Goal: Information Seeking & Learning: Learn about a topic

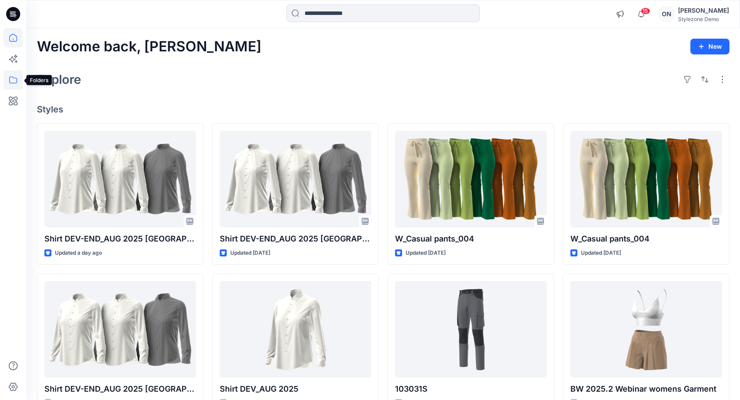
click at [14, 76] on icon at bounding box center [13, 79] width 19 height 19
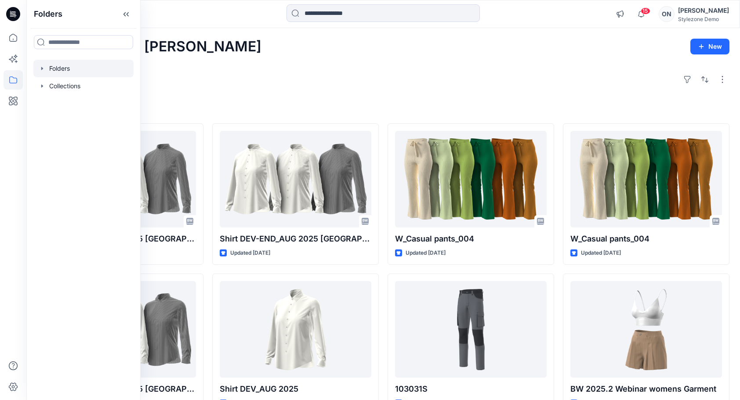
click at [48, 67] on div at bounding box center [83, 69] width 100 height 18
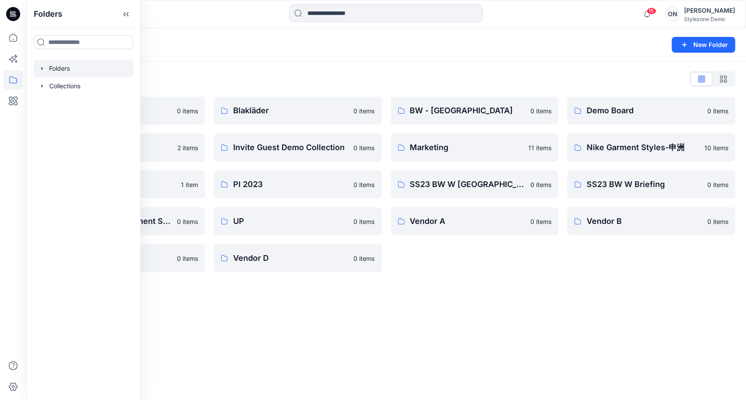
click at [42, 69] on icon "button" at bounding box center [42, 68] width 2 height 3
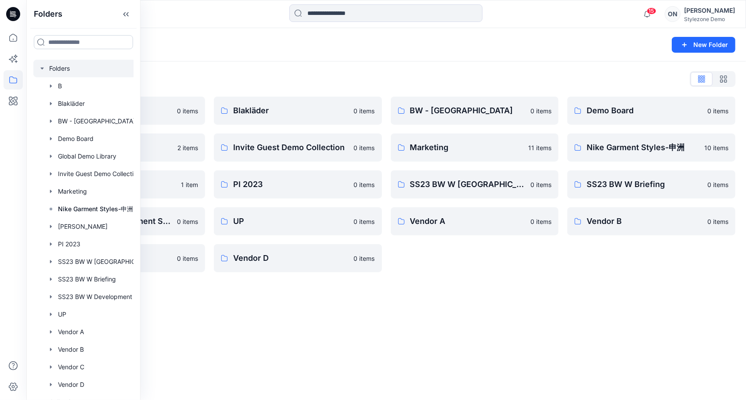
click at [62, 41] on input at bounding box center [83, 42] width 99 height 14
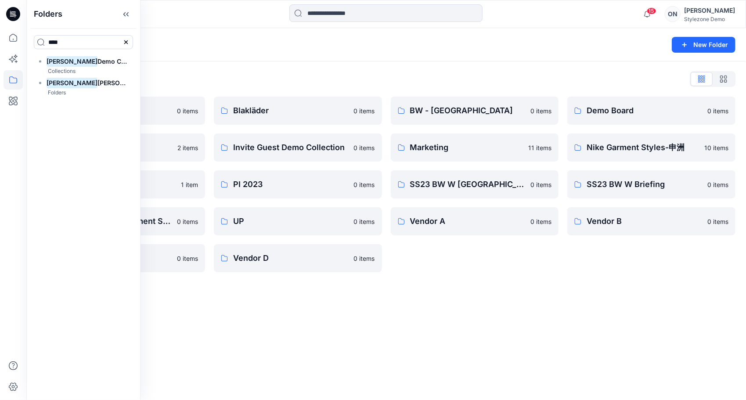
type input "****"
click at [89, 131] on div "Folders **** Olga Demo Collection Collections Olga Nagula Folders" at bounding box center [83, 200] width 114 height 400
click at [54, 83] on mark "Olga" at bounding box center [72, 83] width 51 height 12
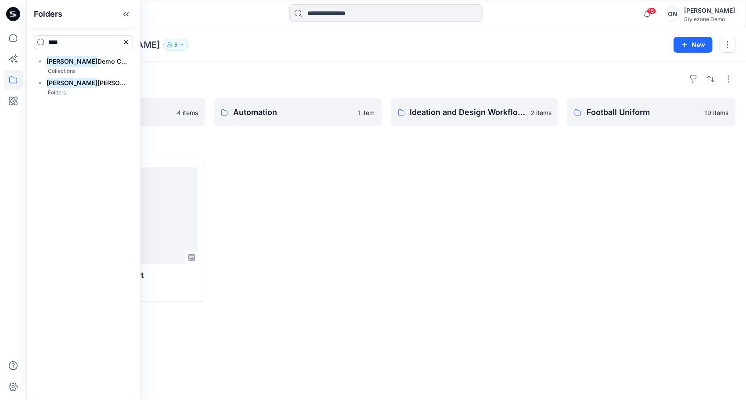
click at [429, 278] on div at bounding box center [475, 231] width 168 height 142
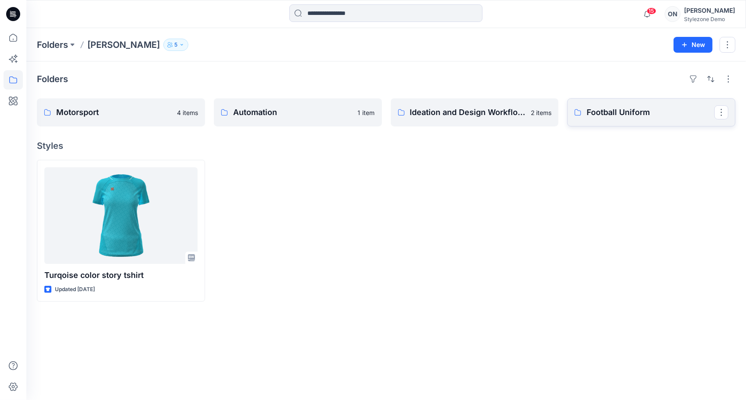
click at [619, 112] on p "Football Uniform" at bounding box center [651, 112] width 128 height 12
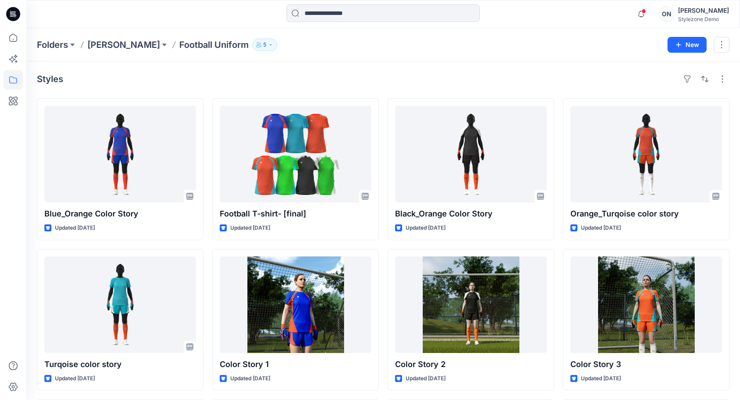
click at [695, 17] on div "Stylezone Demo" at bounding box center [703, 19] width 51 height 7
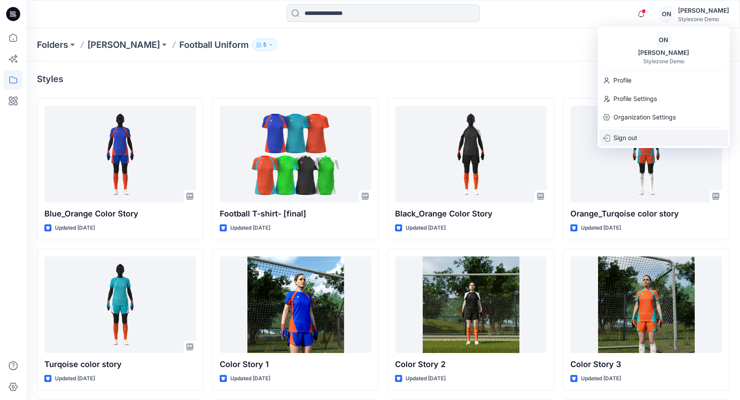
click at [629, 138] on p "Sign out" at bounding box center [625, 138] width 24 height 17
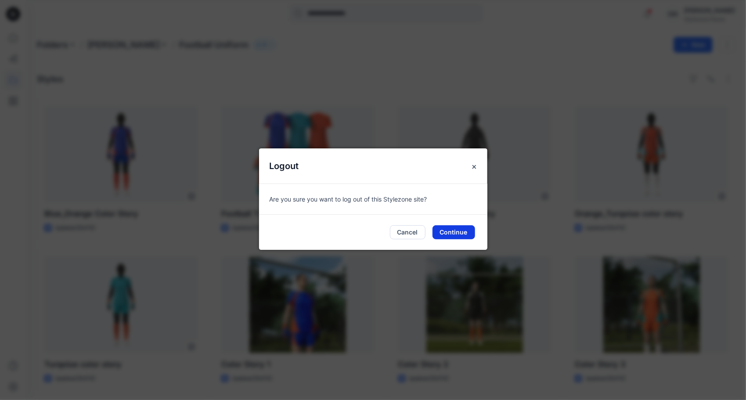
click at [457, 235] on button "Continue" at bounding box center [454, 232] width 43 height 14
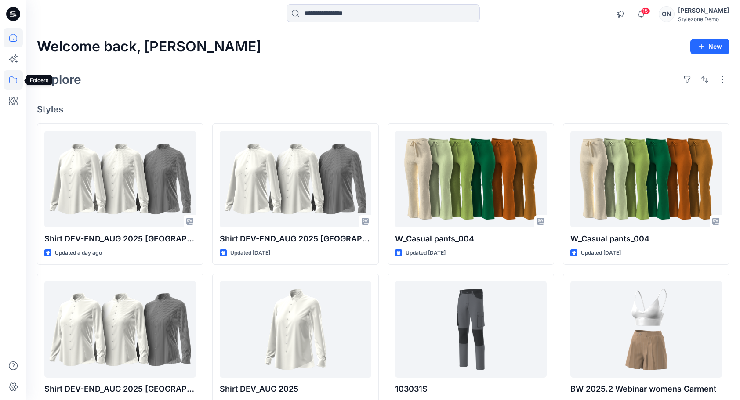
click at [13, 81] on icon at bounding box center [13, 79] width 19 height 19
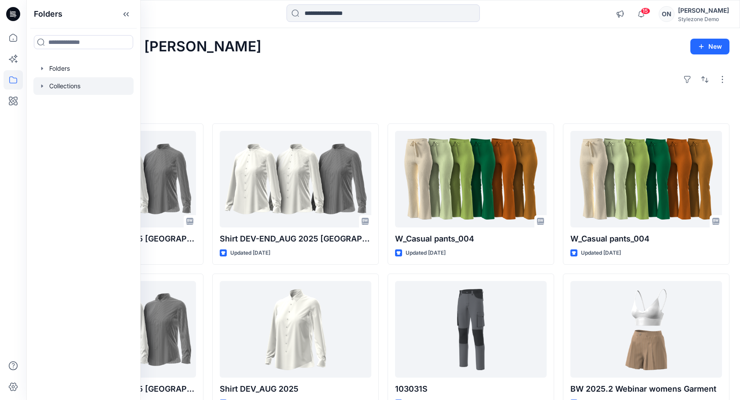
click at [42, 86] on icon "button" at bounding box center [42, 85] width 2 height 3
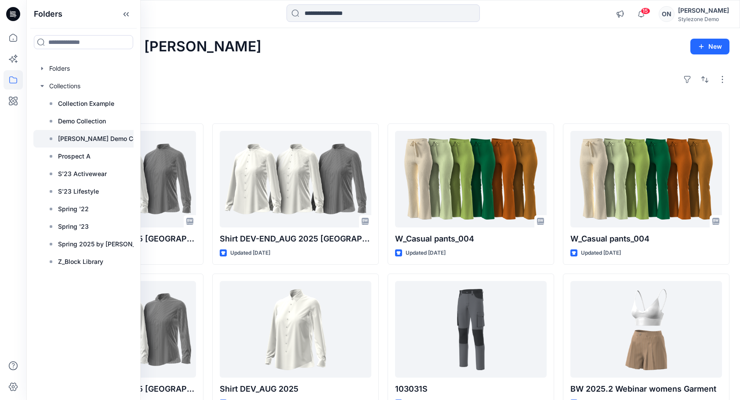
click at [81, 139] on p "Olga Demo Collection" at bounding box center [104, 139] width 93 height 11
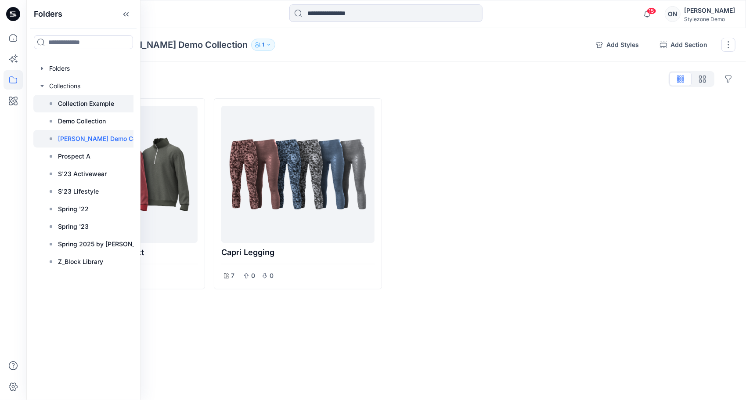
click at [70, 103] on p "Collection Example" at bounding box center [86, 103] width 56 height 11
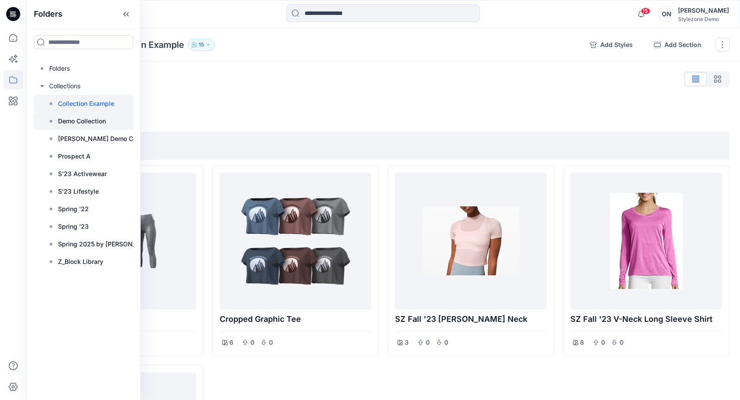
click at [65, 121] on p "Demo Collection" at bounding box center [82, 121] width 48 height 11
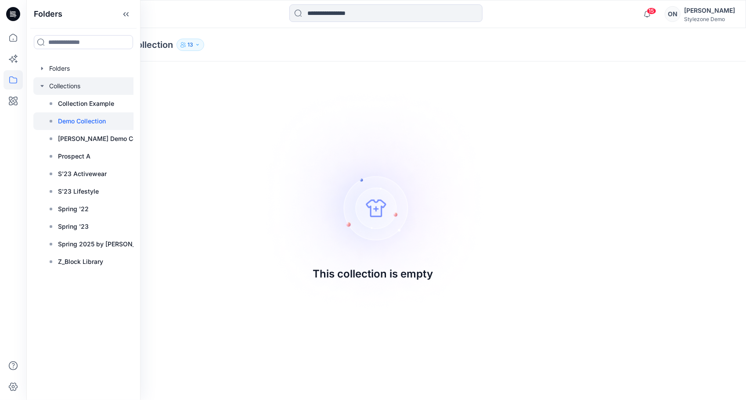
click at [43, 85] on icon "button" at bounding box center [41, 86] width 3 height 2
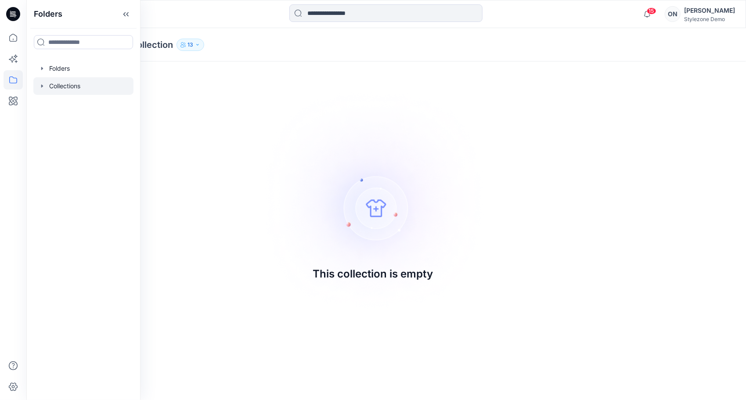
click at [43, 85] on icon "button" at bounding box center [42, 86] width 7 height 7
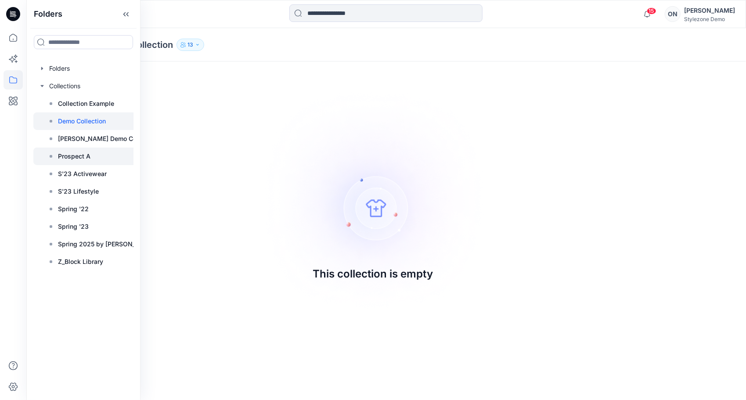
click at [83, 158] on p "Prospect A" at bounding box center [74, 156] width 33 height 11
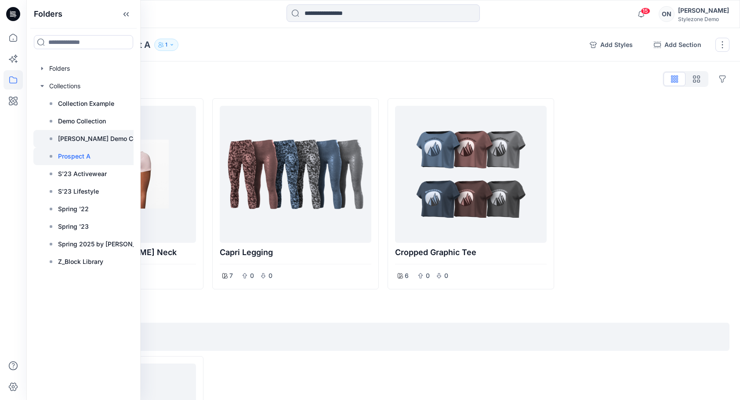
click at [67, 138] on p "Olga Demo Collection" at bounding box center [104, 139] width 93 height 11
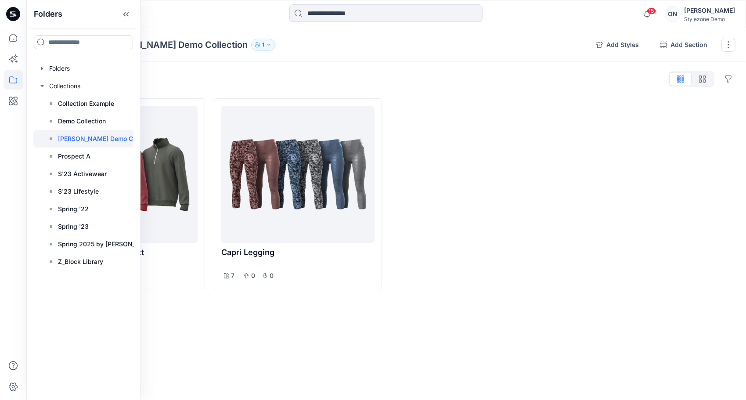
click at [530, 241] on div at bounding box center [475, 193] width 168 height 191
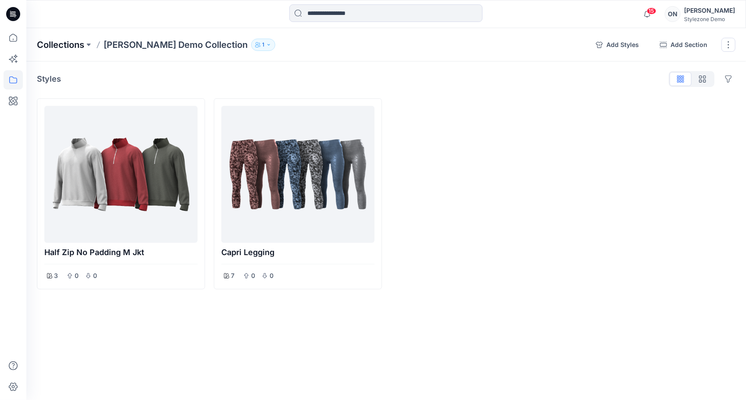
click at [62, 42] on p "Collections" at bounding box center [60, 45] width 47 height 12
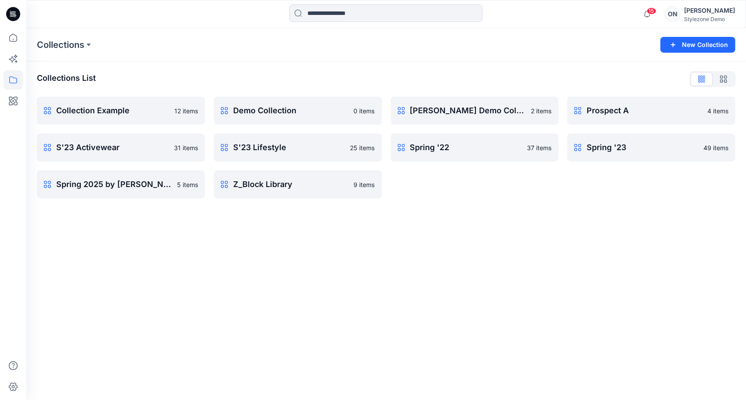
click at [707, 18] on div "Stylezone Demo" at bounding box center [709, 19] width 51 height 7
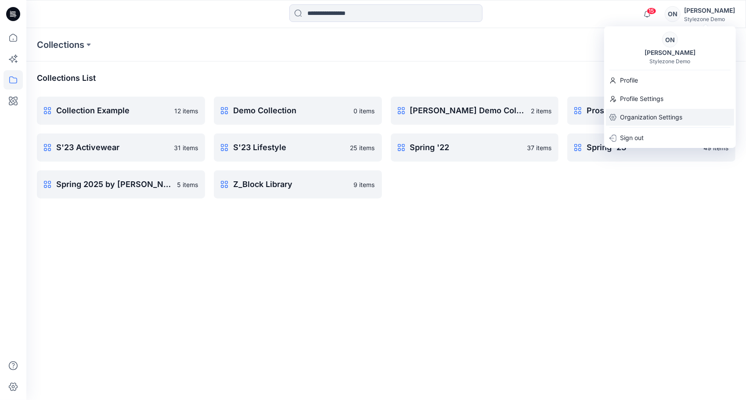
click at [634, 116] on p "Organization Settings" at bounding box center [651, 117] width 62 height 17
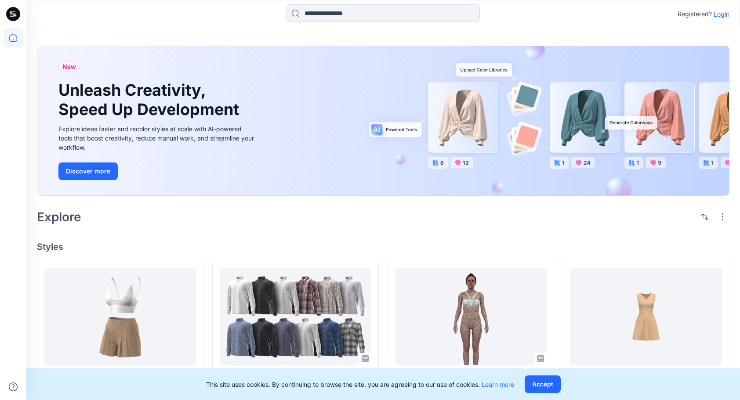
click at [721, 17] on p "Login" at bounding box center [721, 14] width 16 height 9
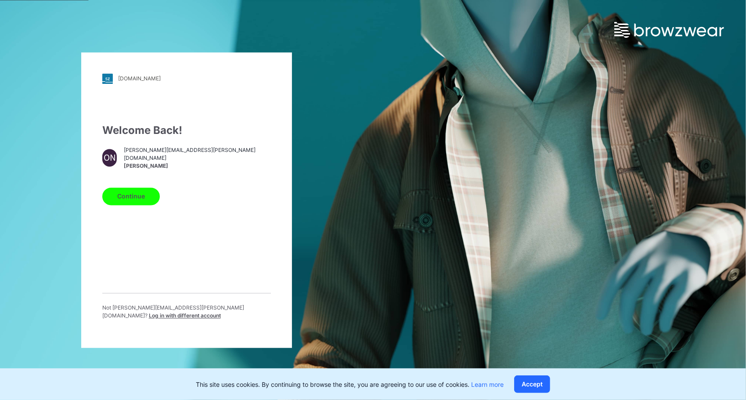
click at [219, 312] on span "Log in with different account" at bounding box center [185, 315] width 72 height 7
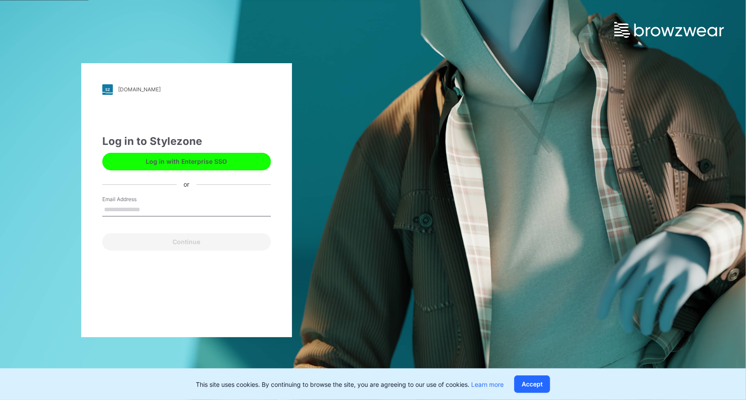
click at [124, 211] on input "Email Address" at bounding box center [186, 209] width 169 height 13
type input "**********"
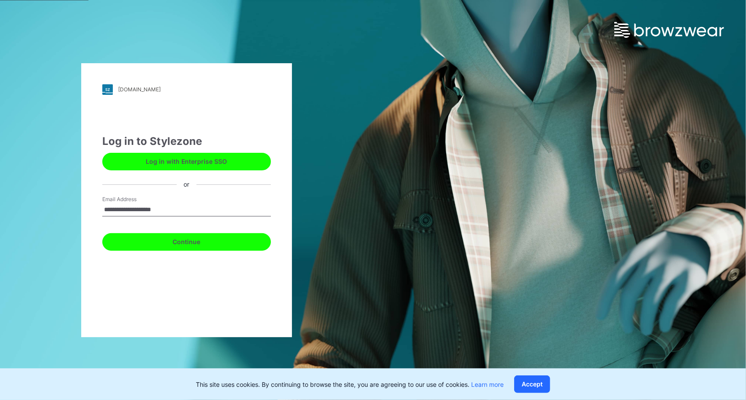
click at [178, 243] on button "Continue" at bounding box center [186, 242] width 169 height 18
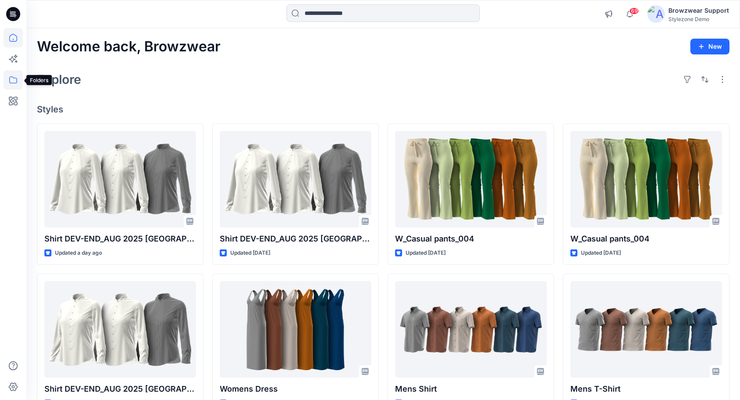
click at [13, 80] on icon at bounding box center [13, 79] width 19 height 19
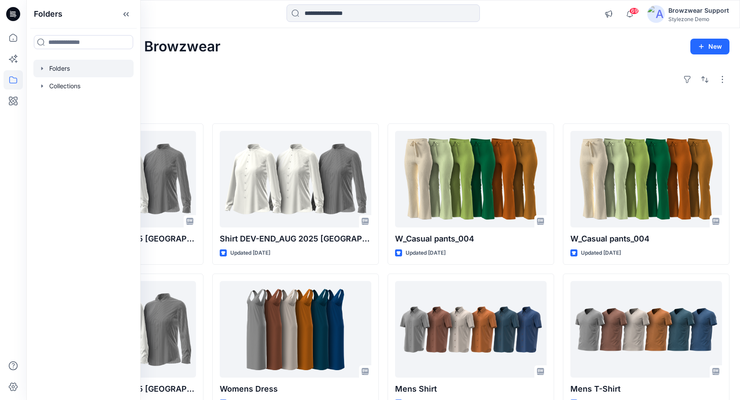
click at [43, 69] on icon "button" at bounding box center [42, 68] width 7 height 7
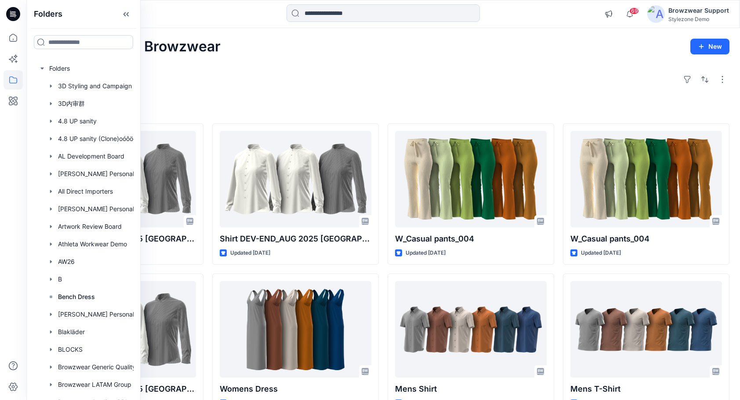
click at [61, 40] on input at bounding box center [83, 42] width 99 height 14
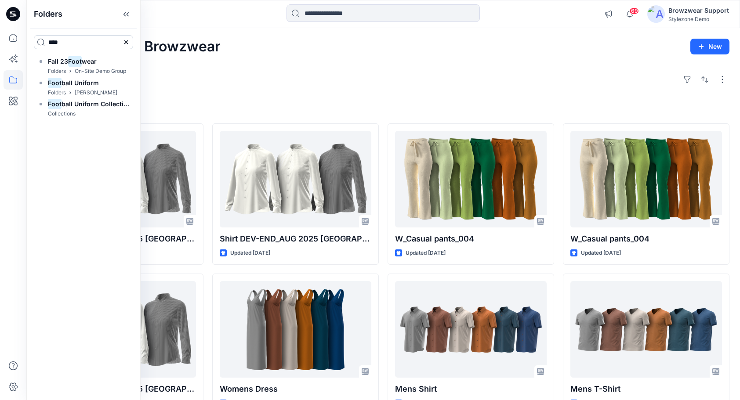
type input "*******"
type input "***"
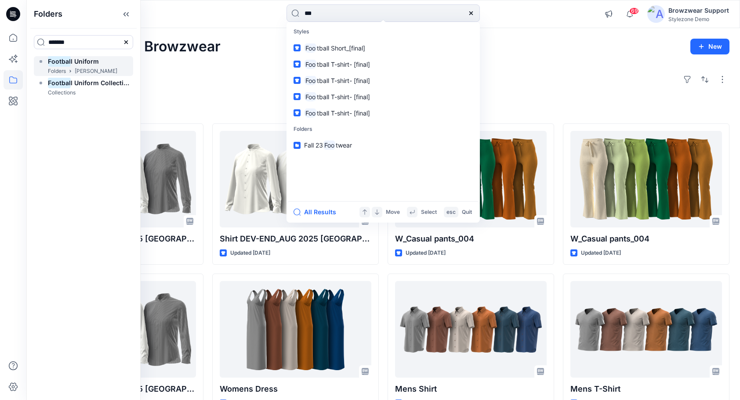
click at [76, 63] on span "l Uniform" at bounding box center [85, 61] width 28 height 7
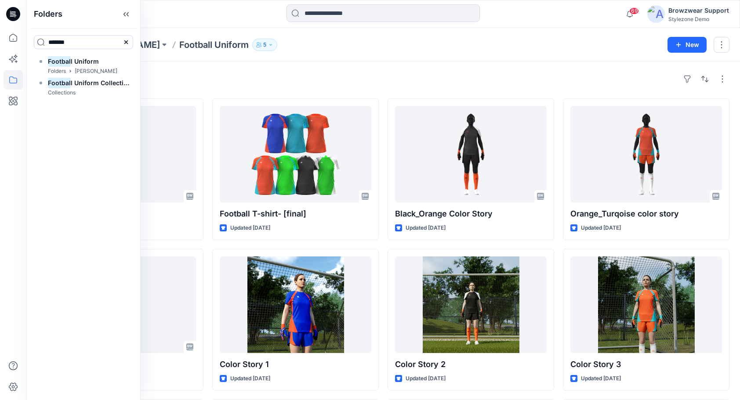
click at [324, 67] on div "Styles Blue_Orange Color Story Updated 2 months ago Turqoise color story Update…" at bounding box center [382, 322] width 713 height 522
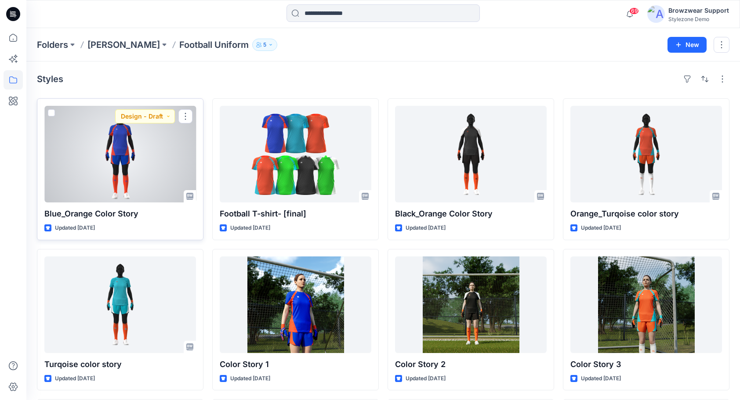
click at [127, 163] on div at bounding box center [120, 154] width 152 height 97
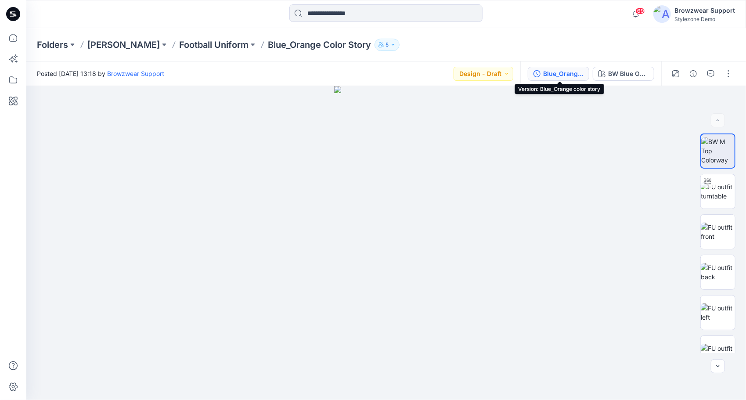
click at [560, 75] on div "Blue_Orange color story" at bounding box center [563, 74] width 40 height 10
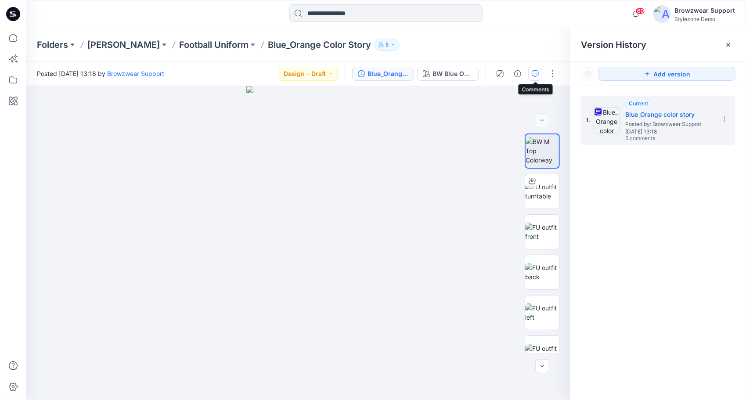
click at [533, 72] on icon "button" at bounding box center [535, 73] width 7 height 7
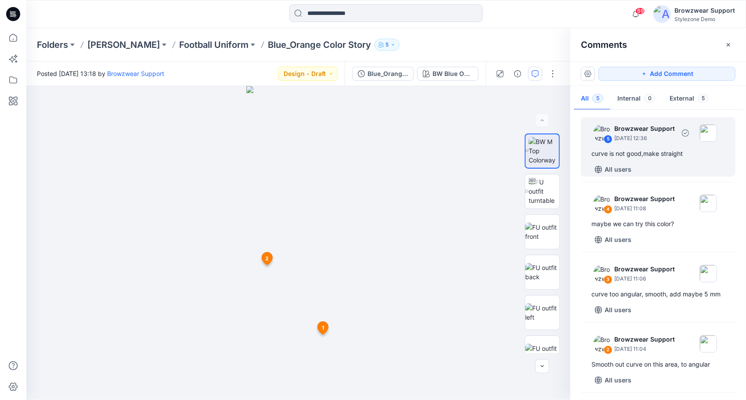
click at [624, 140] on p "July 04, 2025 12:36" at bounding box center [644, 138] width 61 height 9
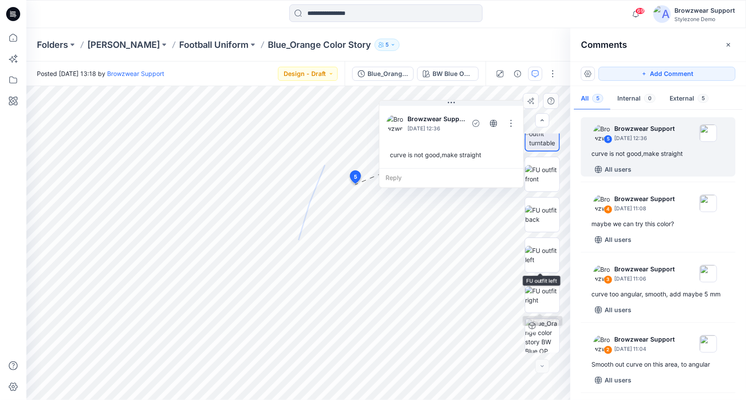
scroll to position [58, 0]
click at [542, 212] on img at bounding box center [542, 214] width 34 height 18
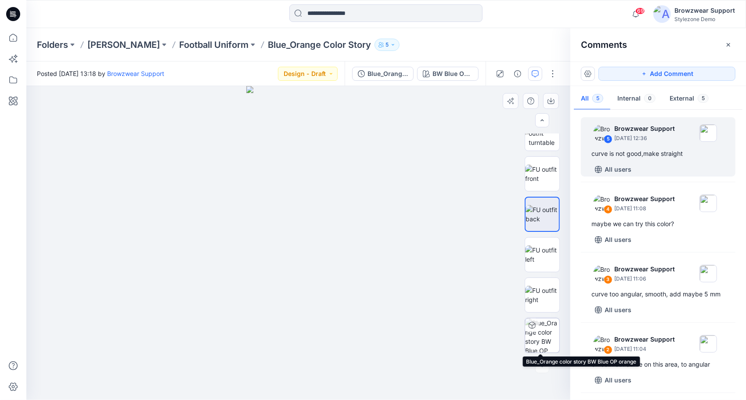
click at [546, 335] on img at bounding box center [542, 335] width 34 height 34
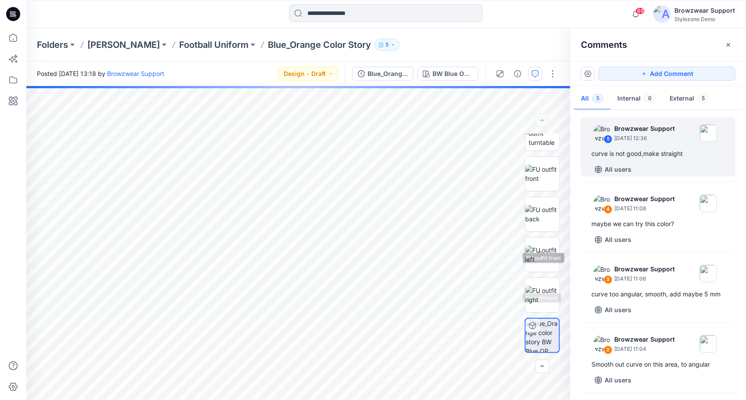
scroll to position [0, 0]
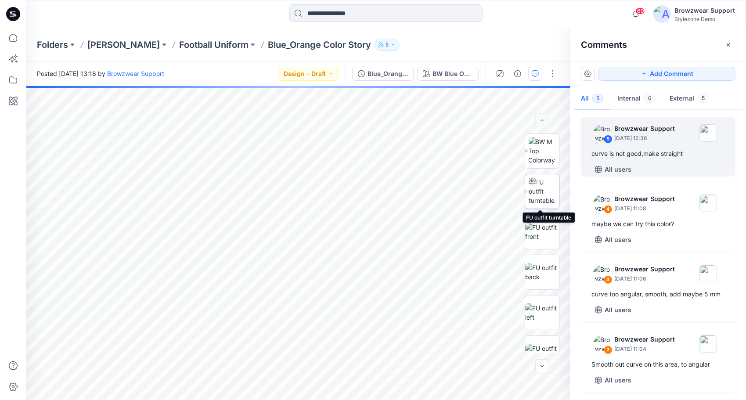
click at [540, 195] on img at bounding box center [544, 191] width 31 height 28
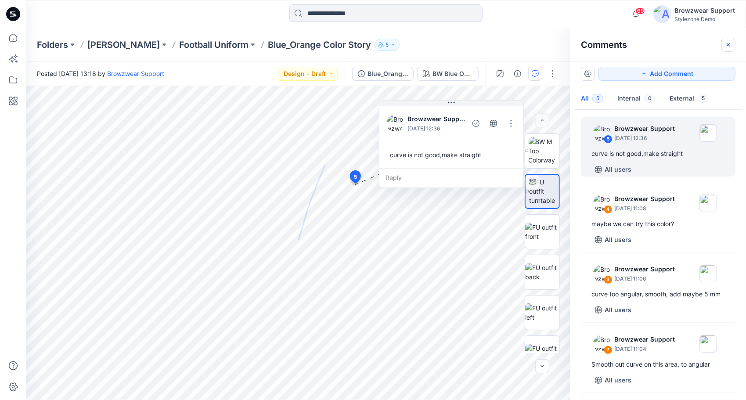
click at [728, 43] on icon "button" at bounding box center [728, 44] width 7 height 7
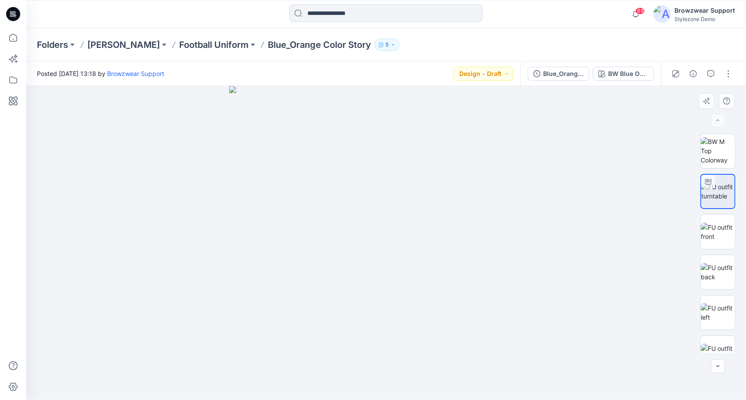
click at [359, 211] on img at bounding box center [386, 243] width 314 height 314
drag, startPoint x: 725, startPoint y: 184, endPoint x: 657, endPoint y: 178, distance: 68.8
click at [725, 184] on img at bounding box center [717, 191] width 33 height 18
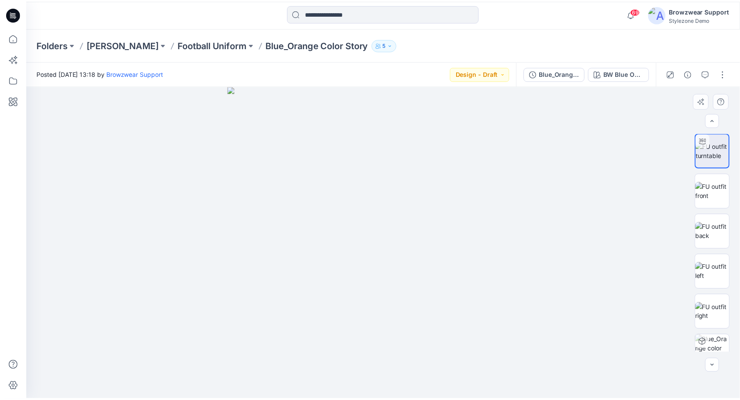
scroll to position [42, 0]
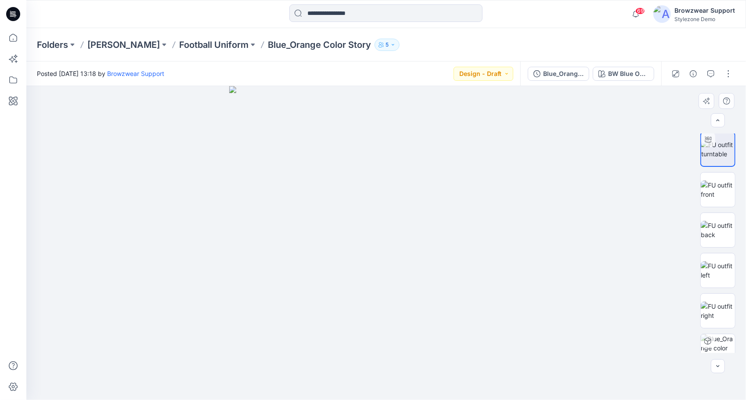
click at [304, 112] on img at bounding box center [386, 243] width 314 height 314
click at [723, 155] on img at bounding box center [717, 149] width 33 height 18
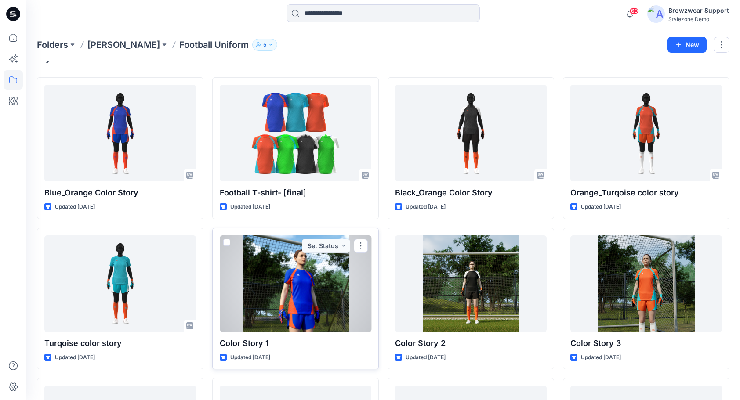
scroll to position [88, 0]
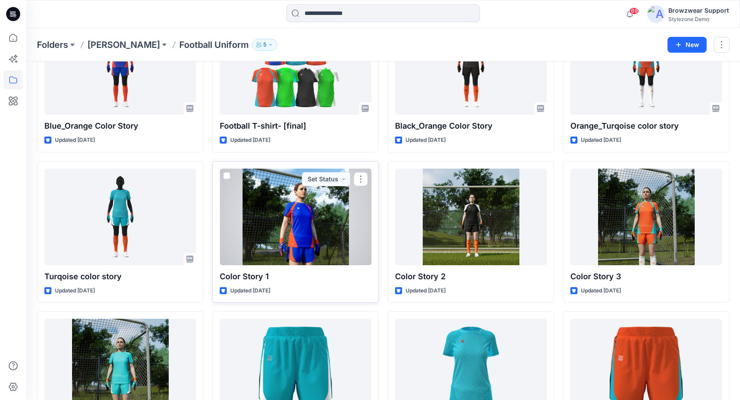
click at [313, 225] on div at bounding box center [296, 217] width 152 height 97
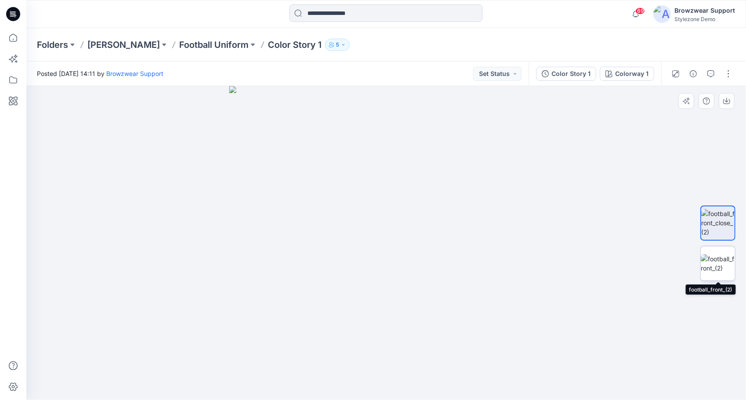
click at [720, 263] on img at bounding box center [718, 263] width 34 height 18
drag, startPoint x: 389, startPoint y: 316, endPoint x: 385, endPoint y: 289, distance: 27.6
click at [385, 289] on img at bounding box center [386, 205] width 410 height 389
drag, startPoint x: 380, startPoint y: 311, endPoint x: 375, endPoint y: 274, distance: 37.2
click at [375, 274] on img at bounding box center [386, 195] width 410 height 410
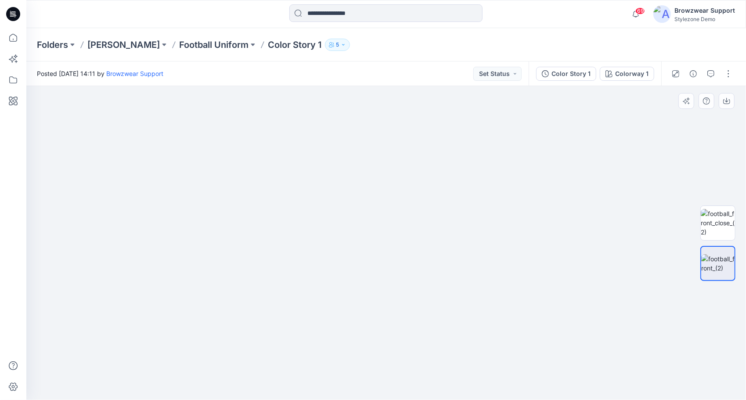
drag, startPoint x: 399, startPoint y: 199, endPoint x: 397, endPoint y: 207, distance: 8.5
click at [397, 207] on img at bounding box center [386, 199] width 410 height 401
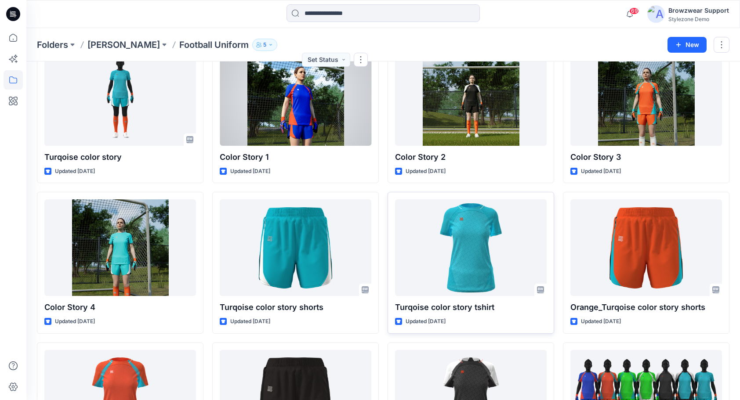
scroll to position [264, 0]
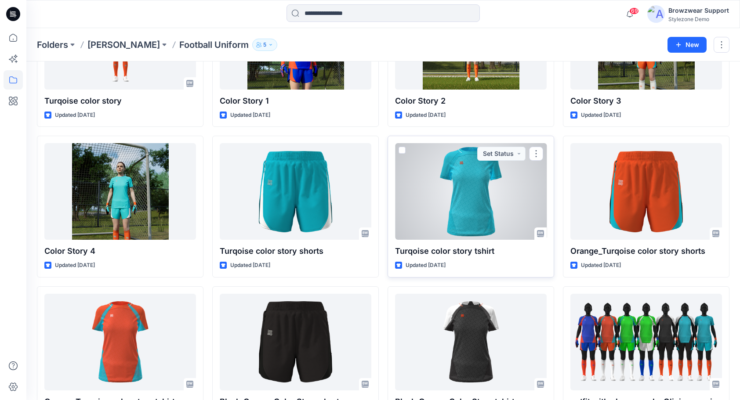
click at [473, 205] on div at bounding box center [471, 191] width 152 height 97
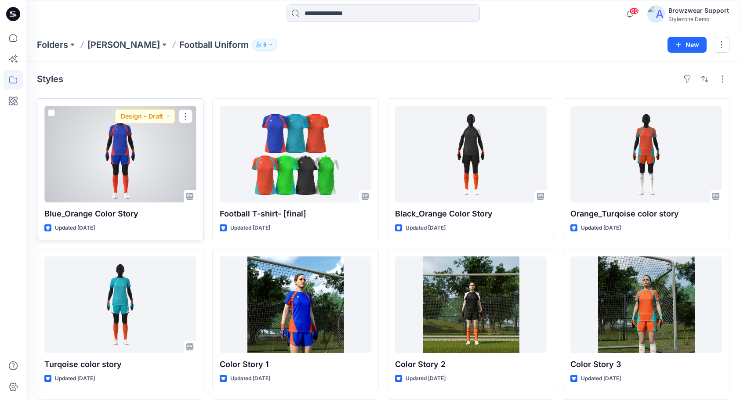
click at [154, 161] on div at bounding box center [120, 154] width 152 height 97
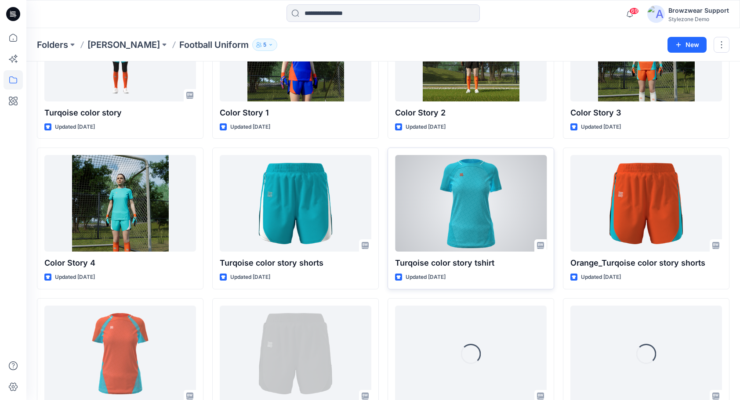
scroll to position [269, 0]
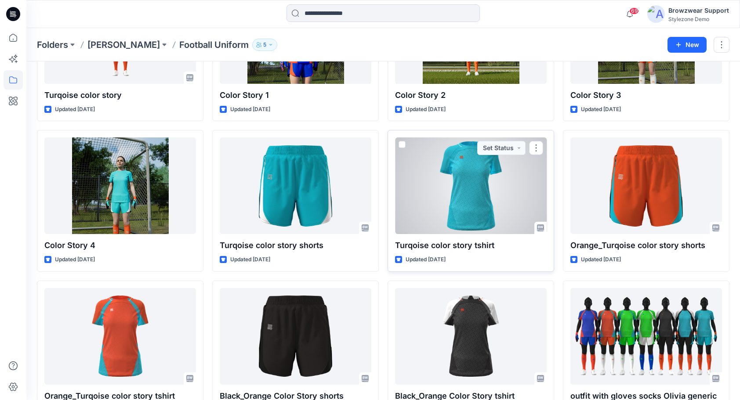
click at [477, 193] on div at bounding box center [471, 185] width 152 height 97
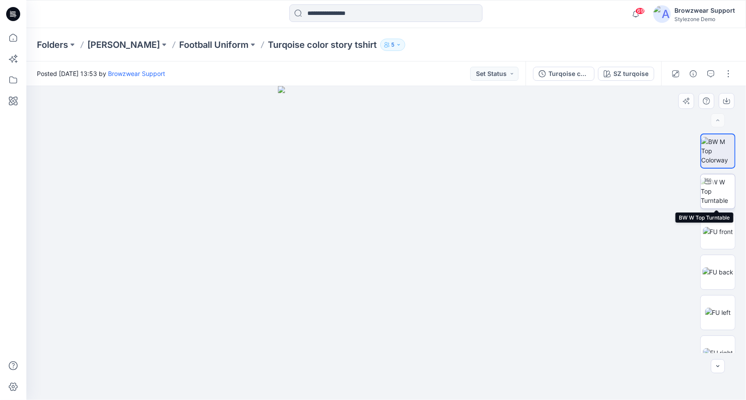
click at [713, 186] on img at bounding box center [718, 191] width 34 height 28
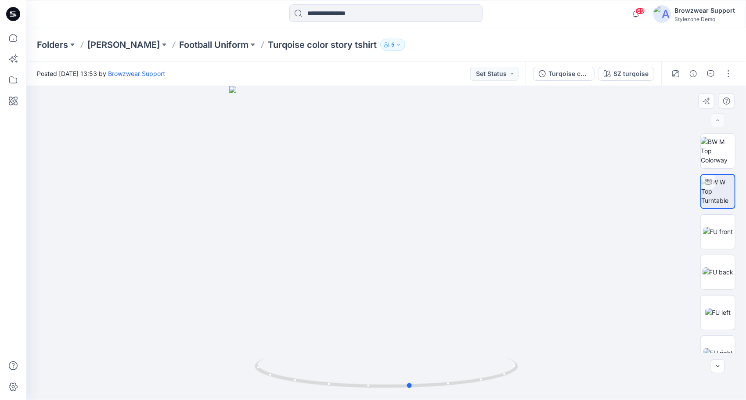
drag, startPoint x: 365, startPoint y: 387, endPoint x: 415, endPoint y: 347, distance: 62.8
click at [415, 347] on div at bounding box center [386, 243] width 720 height 314
drag, startPoint x: 384, startPoint y: 212, endPoint x: 385, endPoint y: 221, distance: 9.7
click at [385, 221] on img at bounding box center [390, 119] width 903 height 564
drag, startPoint x: 385, startPoint y: 312, endPoint x: 386, endPoint y: 271, distance: 40.4
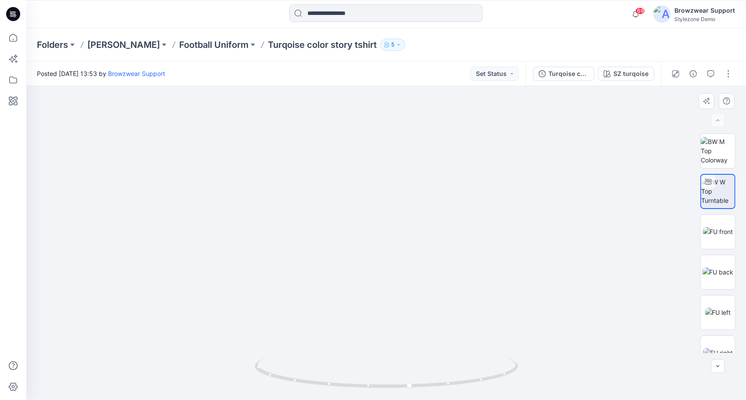
click at [386, 271] on img at bounding box center [386, 203] width 398 height 395
drag, startPoint x: 380, startPoint y: 192, endPoint x: 379, endPoint y: 300, distance: 108.9
click at [382, 314] on img at bounding box center [386, 147] width 651 height 506
drag, startPoint x: 368, startPoint y: 221, endPoint x: 371, endPoint y: 262, distance: 41.4
click at [371, 262] on img at bounding box center [386, 164] width 651 height 471
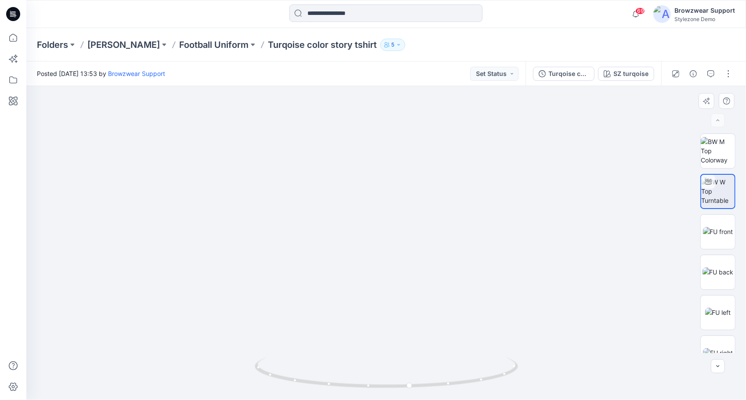
drag, startPoint x: 375, startPoint y: 282, endPoint x: 377, endPoint y: 264, distance: 17.7
click at [377, 264] on img at bounding box center [386, 216] width 398 height 370
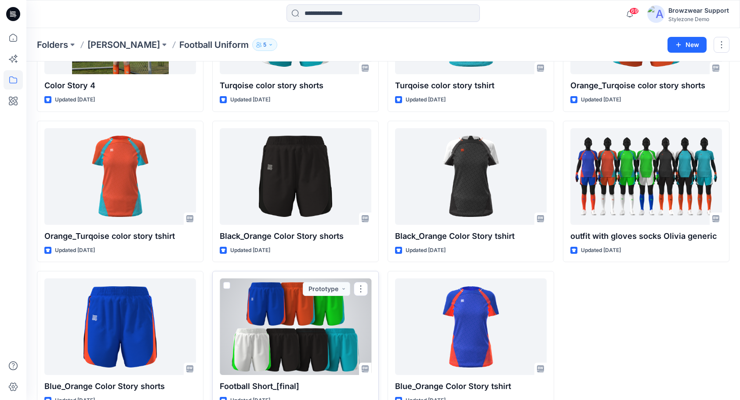
scroll to position [450, 0]
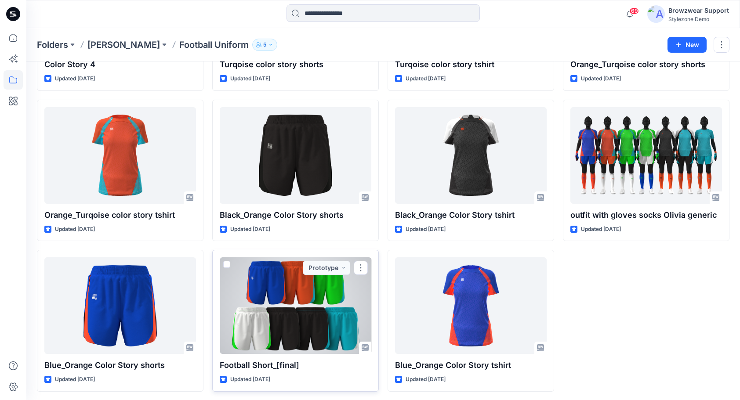
click at [302, 310] on div at bounding box center [296, 305] width 152 height 97
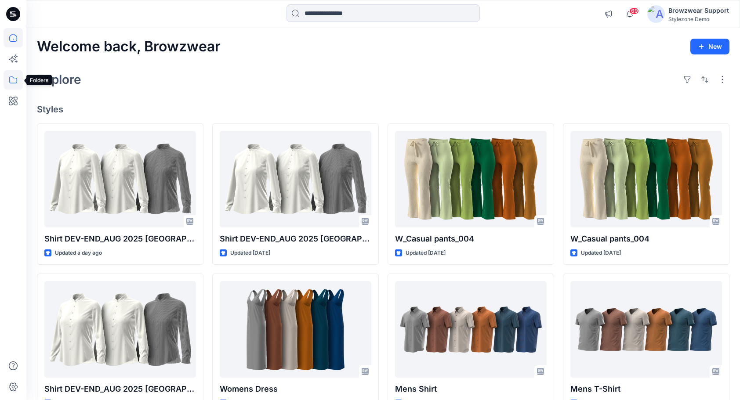
click at [18, 80] on icon at bounding box center [13, 79] width 19 height 19
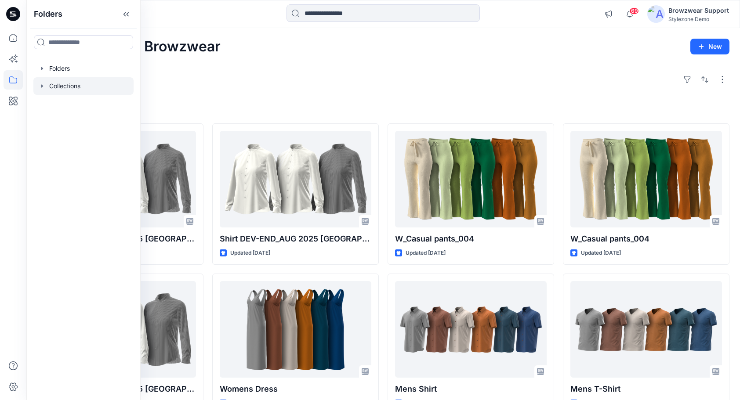
click at [58, 85] on div at bounding box center [83, 86] width 100 height 18
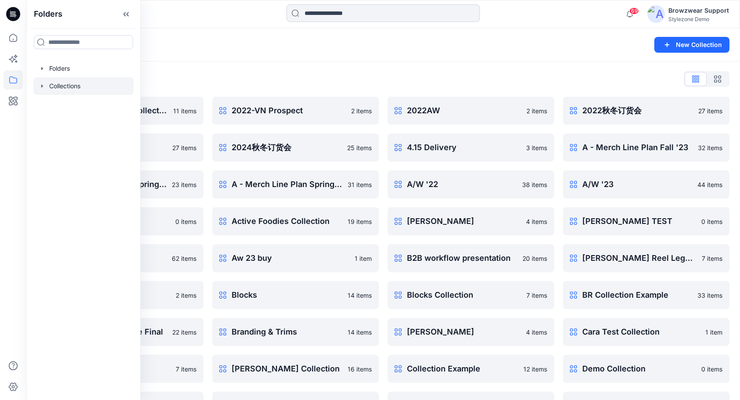
click at [342, 11] on input at bounding box center [382, 13] width 193 height 18
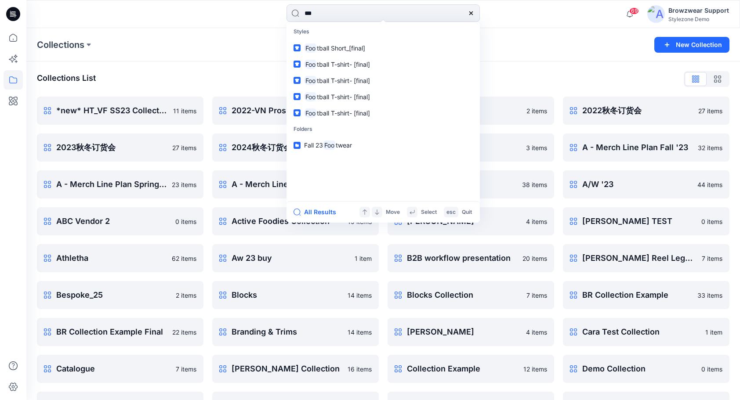
type input "***"
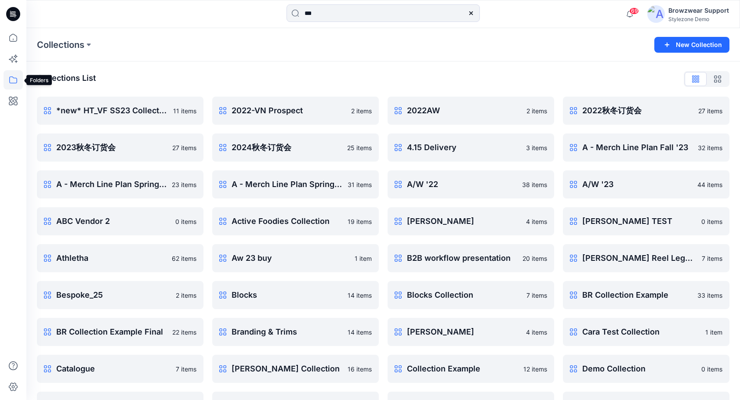
click at [11, 80] on icon at bounding box center [13, 79] width 19 height 19
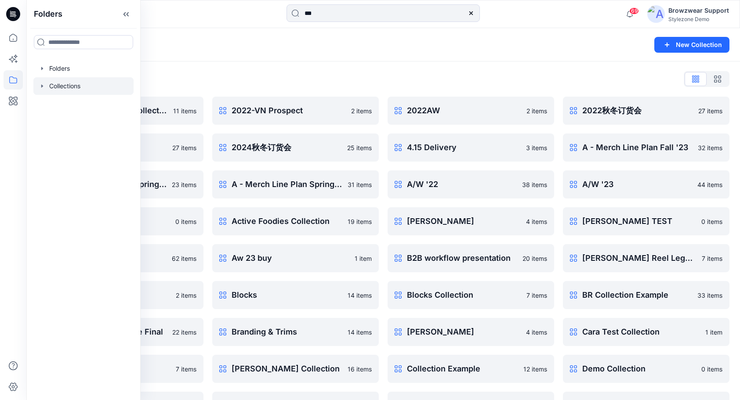
click at [42, 87] on icon "button" at bounding box center [42, 86] width 7 height 7
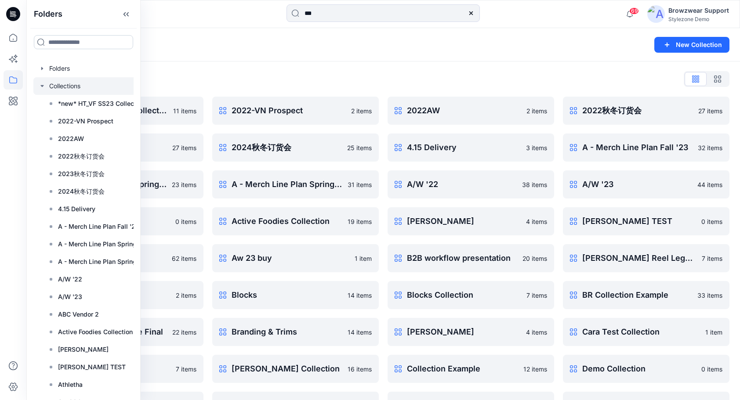
click at [70, 45] on input at bounding box center [83, 42] width 99 height 14
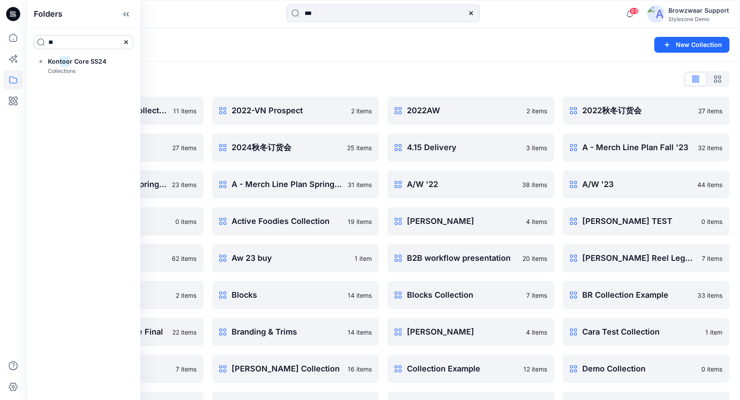
type input "*"
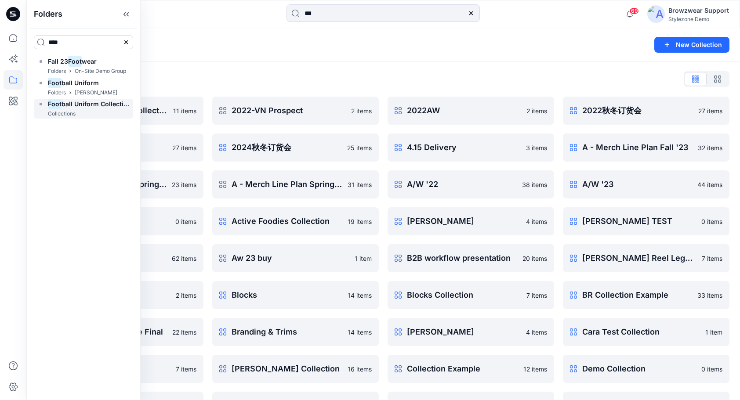
type input "*******"
click at [93, 82] on span "l Uniform Collection" at bounding box center [101, 82] width 61 height 7
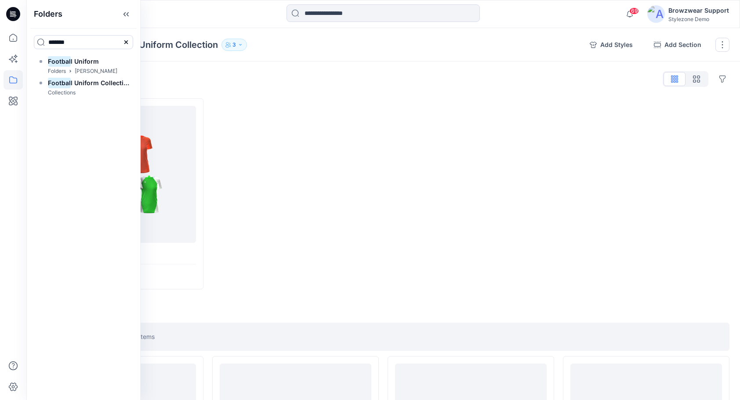
click at [486, 170] on div at bounding box center [470, 193] width 166 height 191
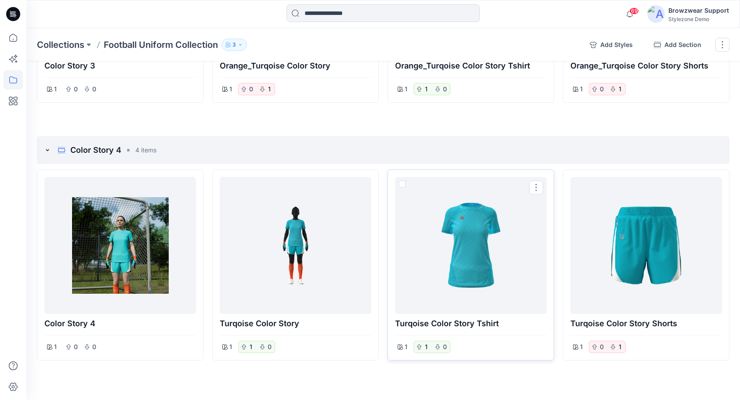
scroll to position [962, 0]
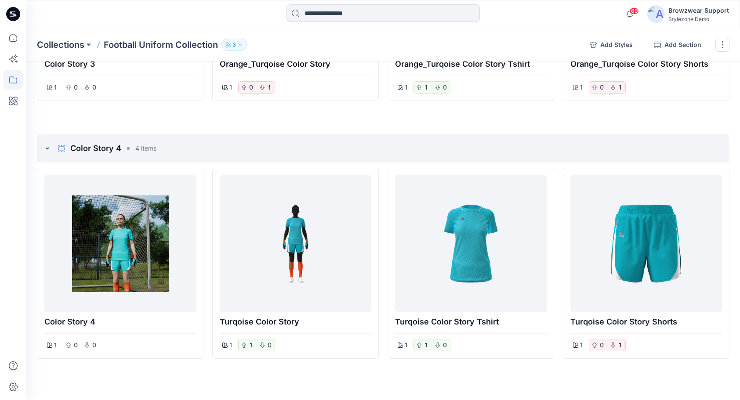
click at [241, 44] on icon "button" at bounding box center [240, 44] width 5 height 5
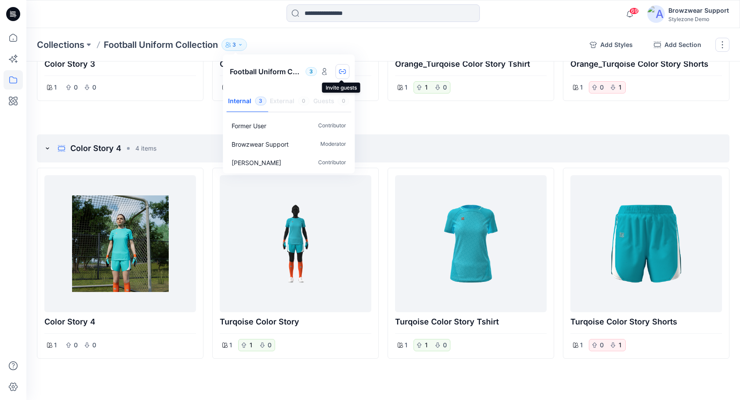
click at [343, 70] on icon "button" at bounding box center [342, 71] width 7 height 7
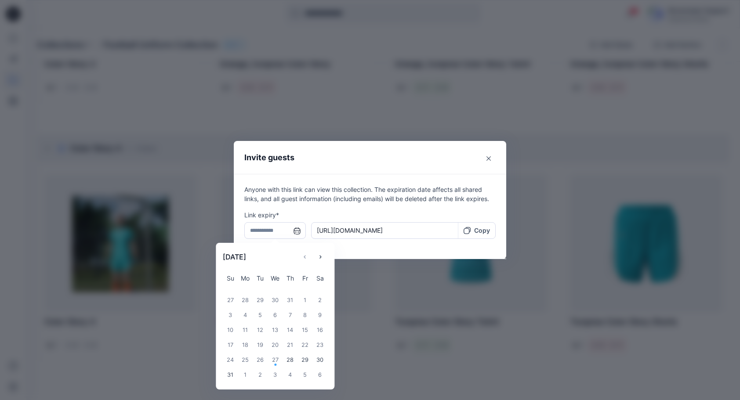
click at [302, 232] on input "text" at bounding box center [274, 230] width 61 height 17
click at [293, 361] on div "28" at bounding box center [289, 360] width 15 height 15
type input "**********"
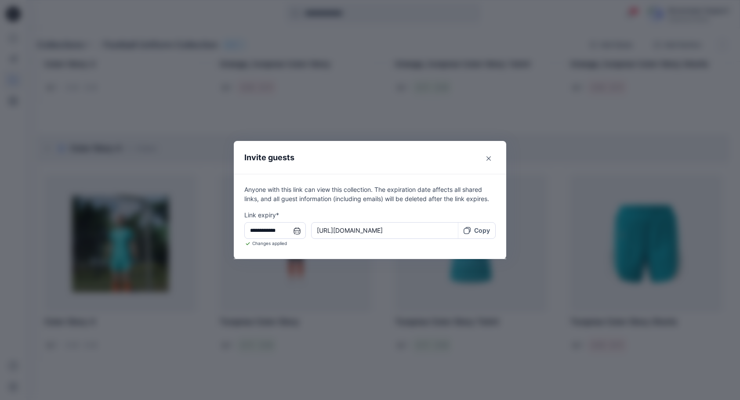
click at [484, 232] on p "Copy" at bounding box center [482, 230] width 16 height 9
click at [494, 157] on button "Close" at bounding box center [488, 159] width 14 height 14
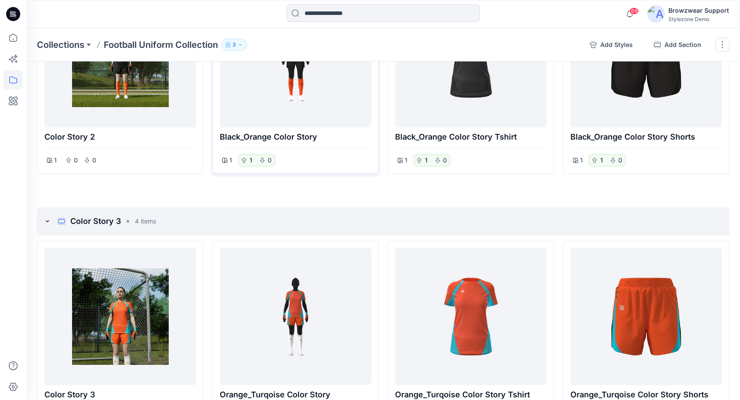
scroll to position [611, 0]
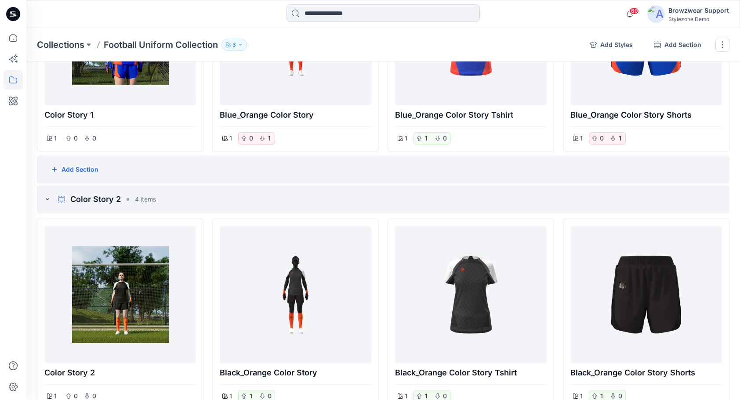
scroll to position [303, 0]
